Goal: Information Seeking & Learning: Learn about a topic

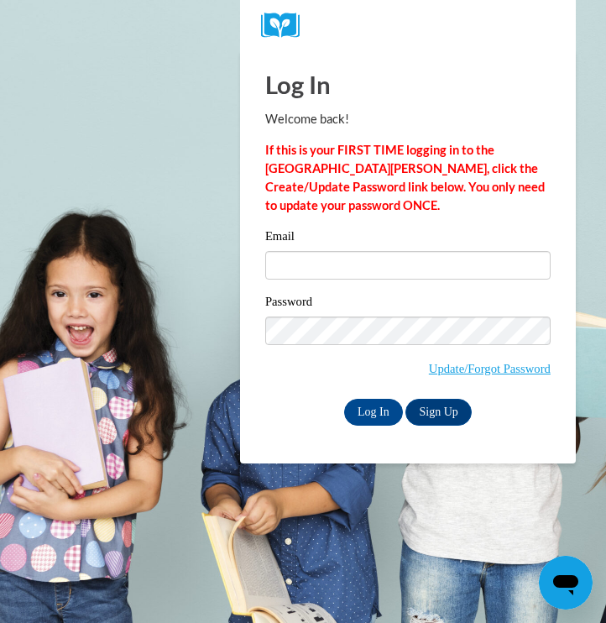
click at [360, 261] on input "Email" at bounding box center [407, 265] width 285 height 29
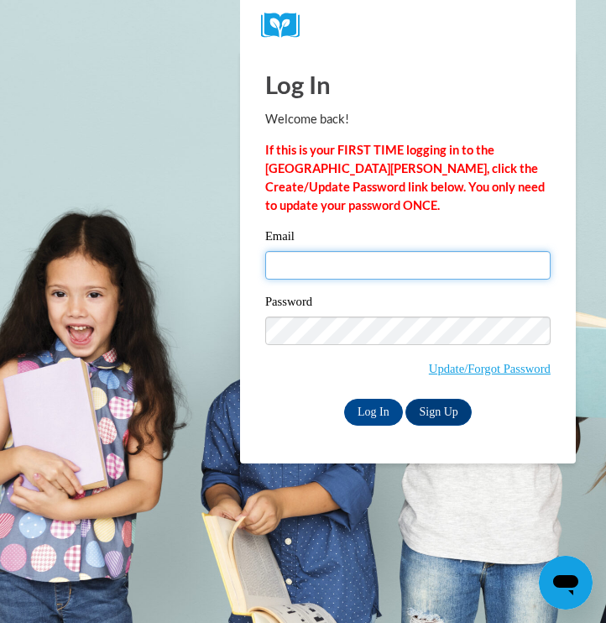
type input "cm48696@georgiasouthern.edu"
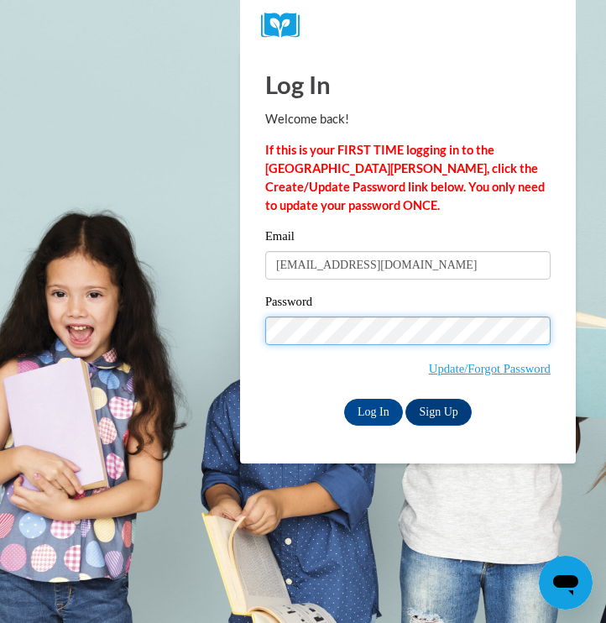
click at [372, 410] on input "Log In" at bounding box center [373, 412] width 59 height 27
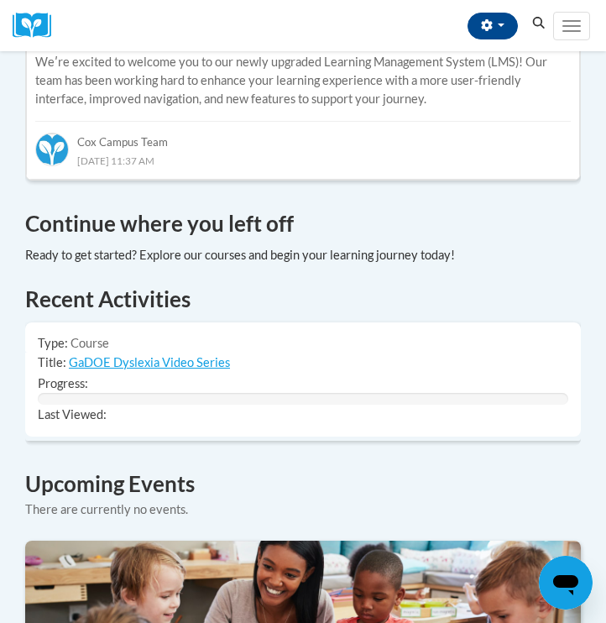
scroll to position [1134, 0]
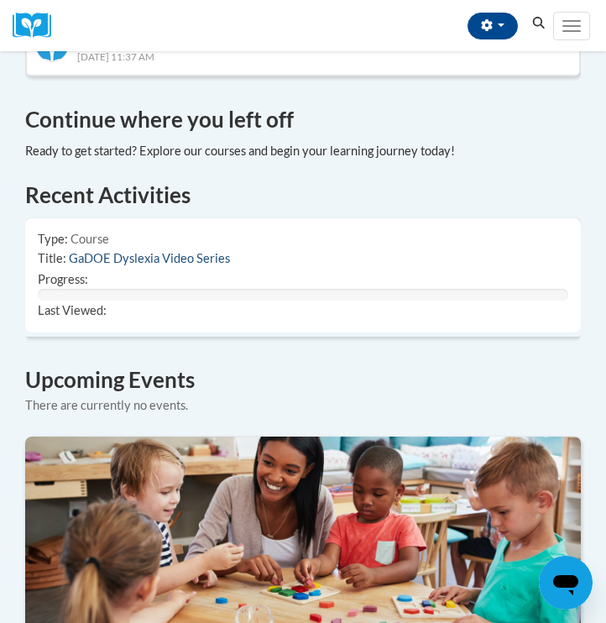
click at [149, 251] on link "GaDOE Dyslexia Video Series" at bounding box center [149, 258] width 161 height 14
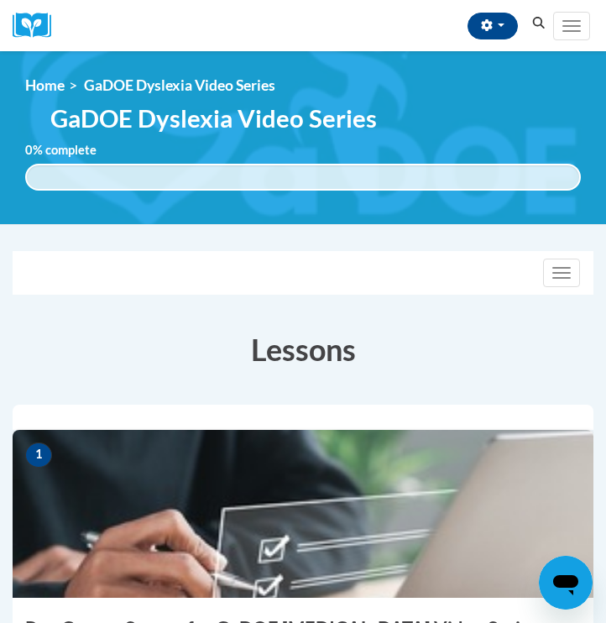
click at [327, 292] on div "Toggle navigation" at bounding box center [302, 273] width 579 height 42
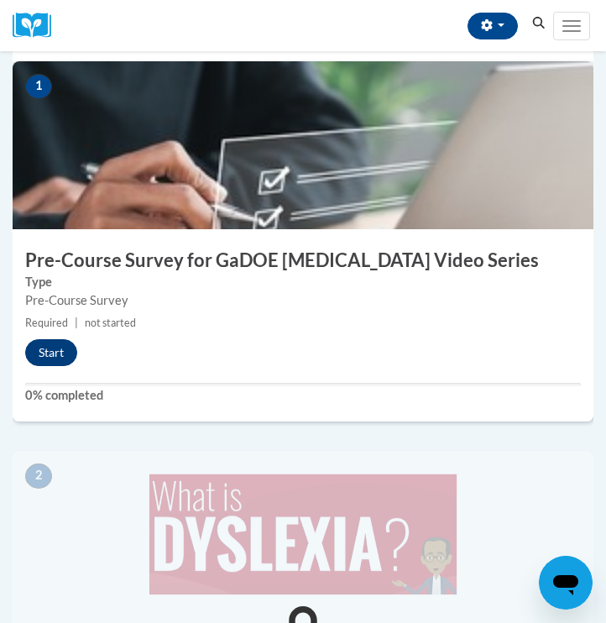
click at [46, 352] on button "Start" at bounding box center [51, 352] width 52 height 27
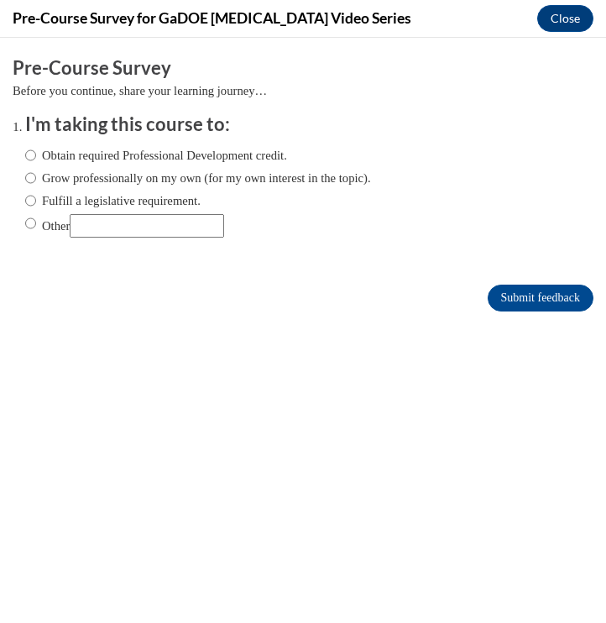
scroll to position [0, 0]
click at [67, 229] on label "Other" at bounding box center [124, 225] width 199 height 23
click at [36, 229] on input "Other" at bounding box center [30, 223] width 11 height 18
radio input "true"
click at [178, 225] on input "Other" at bounding box center [147, 225] width 154 height 23
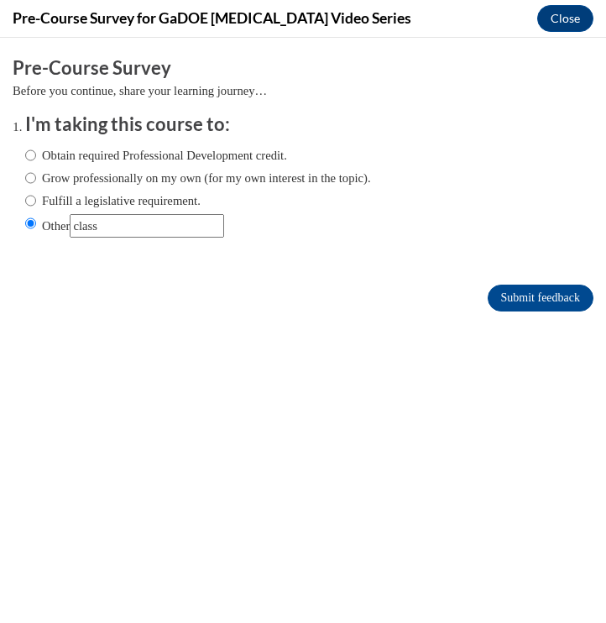
type input "class"
click at [283, 241] on div "Obtain required Professional Development credit. Grow professionally on my own …" at bounding box center [198, 192] width 346 height 108
click at [524, 305] on input "Submit feedback" at bounding box center [540, 297] width 106 height 27
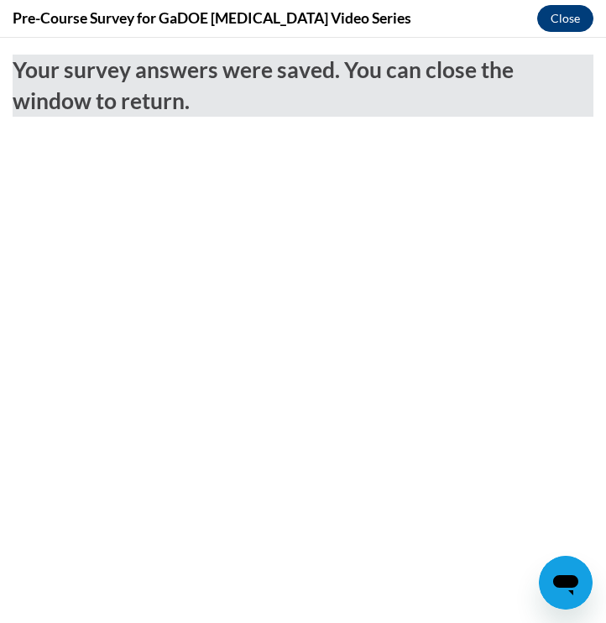
click at [559, 23] on button "Close" at bounding box center [565, 18] width 56 height 27
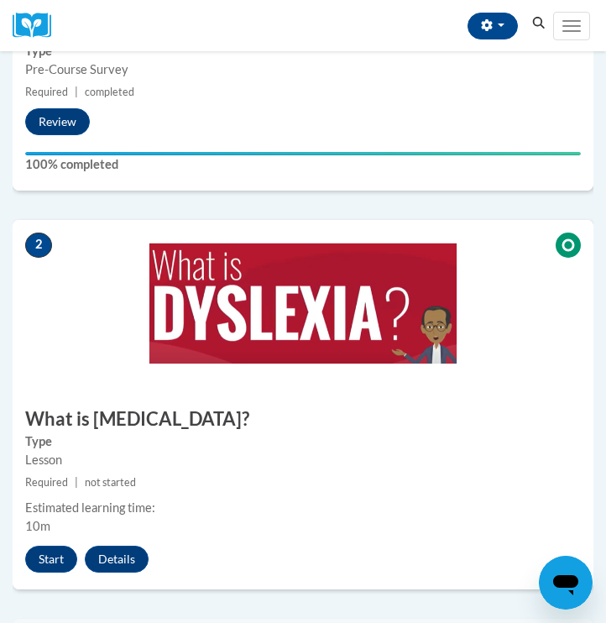
scroll to position [725, 0]
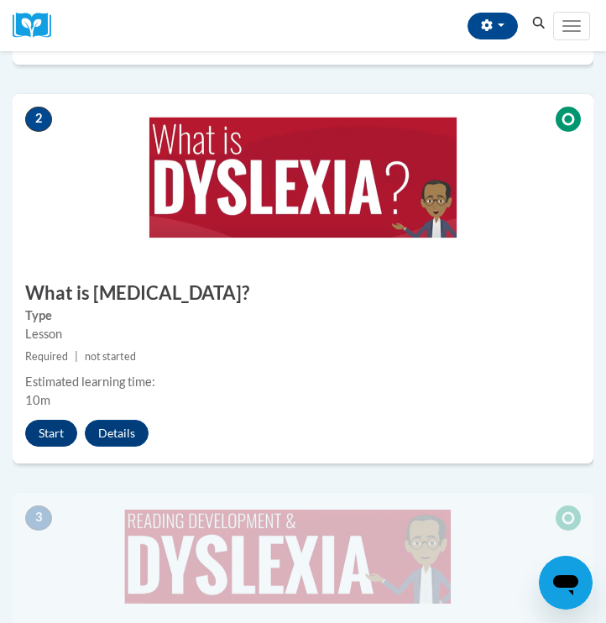
click at [39, 430] on button "Start" at bounding box center [51, 432] width 52 height 27
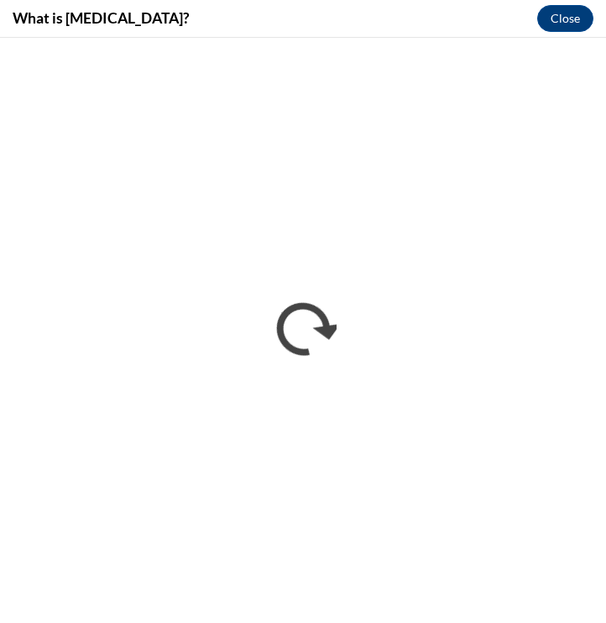
scroll to position [0, 0]
